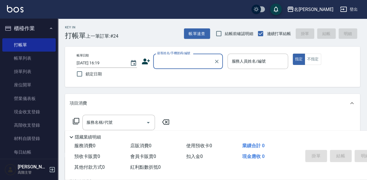
click at [166, 59] on input "顧客姓名/手機號碼/編號" at bounding box center [184, 61] width 56 height 10
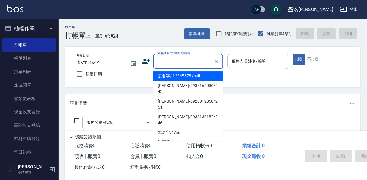
click at [175, 74] on li "無名字/ 12345678 /null" at bounding box center [188, 76] width 70 height 10
type input "無名字/ 12345678 /null"
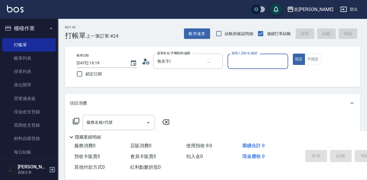
click at [233, 64] on input "服務人員姓名/編號" at bounding box center [257, 61] width 55 height 10
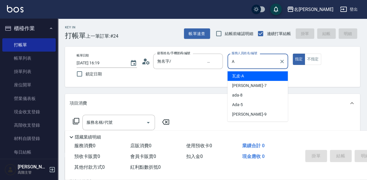
type input "瓦皮-A"
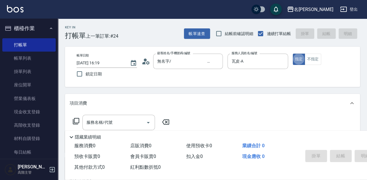
type button "true"
click at [88, 134] on p "隱藏業績明細" at bounding box center [88, 137] width 26 height 6
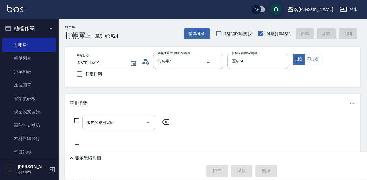
click at [91, 123] on input "服務名稱/代號" at bounding box center [114, 122] width 59 height 10
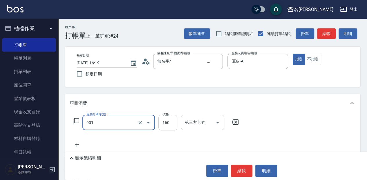
type input "修手(901)"
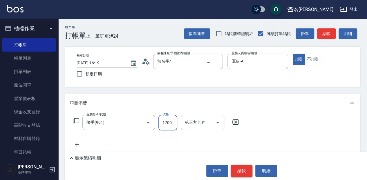
type input "1700"
click at [235, 174] on button "結帳" at bounding box center [242, 171] width 22 height 12
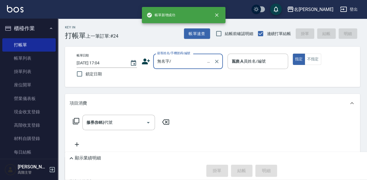
type input "[DATE] 17:04"
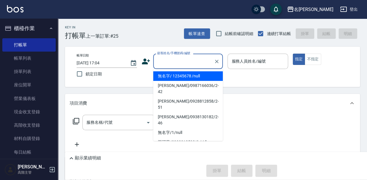
click at [163, 63] on input "顧客姓名/手機號碼/編號" at bounding box center [184, 61] width 56 height 10
click at [171, 76] on li "無名字/ 12345678 /null" at bounding box center [188, 76] width 70 height 10
type input "無名字/ 12345678 /null"
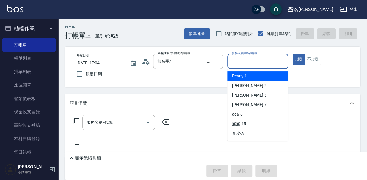
click at [245, 61] on input "服務人員姓名/編號" at bounding box center [257, 61] width 55 height 10
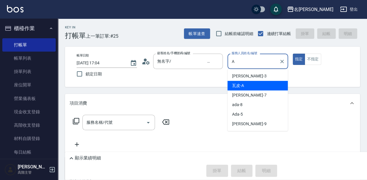
type input "瓦皮-A"
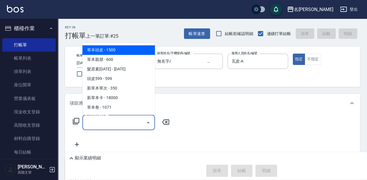
click at [87, 120] on div "服務名稱/代號 服務名稱/代號" at bounding box center [118, 122] width 72 height 15
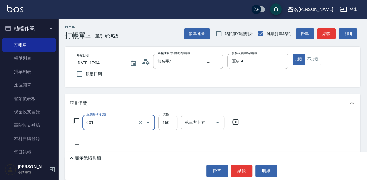
type input "修手(901)"
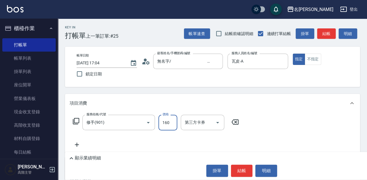
click at [166, 123] on input "160" at bounding box center [167, 123] width 19 height 16
type input "860"
click at [242, 170] on button "結帳" at bounding box center [242, 171] width 22 height 12
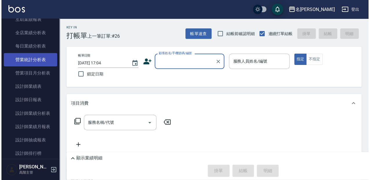
scroll to position [348, 0]
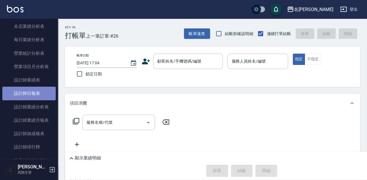
click at [38, 93] on link "設計師日報表" at bounding box center [28, 93] width 53 height 13
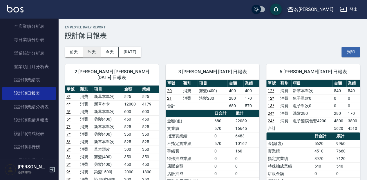
click at [92, 53] on button "昨天" at bounding box center [92, 52] width 18 height 11
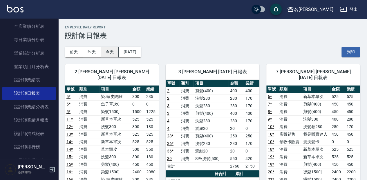
click at [111, 53] on button "今天" at bounding box center [110, 52] width 18 height 11
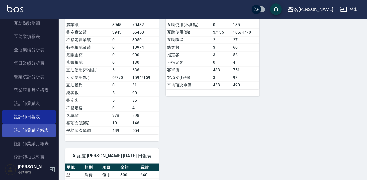
scroll to position [348, 0]
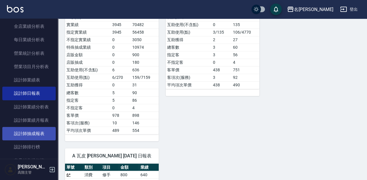
click at [42, 132] on link "設計師抽成報表" at bounding box center [28, 133] width 53 height 13
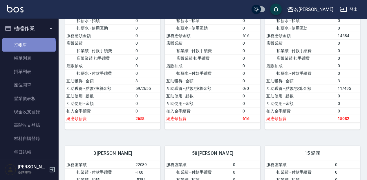
click at [28, 46] on link "打帳單" at bounding box center [28, 44] width 53 height 13
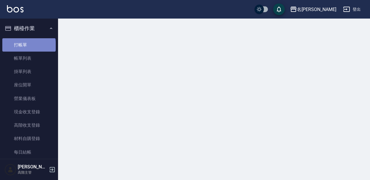
click at [28, 46] on link "打帳單" at bounding box center [28, 44] width 53 height 13
